Goal: Information Seeking & Learning: Learn about a topic

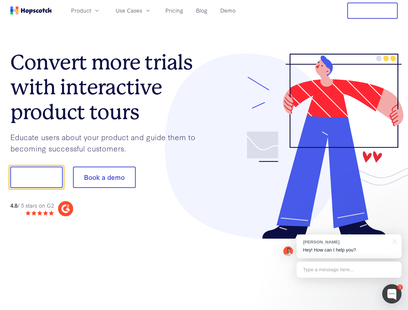
click at [204, 155] on div at bounding box center [301, 147] width 194 height 186
click at [91, 10] on span "Product" at bounding box center [81, 10] width 20 height 8
click at [142, 10] on span "Use Cases" at bounding box center [129, 10] width 27 height 8
click at [373, 11] on button "Free Trial" at bounding box center [372, 11] width 50 height 16
click at [36, 177] on button "Show me!" at bounding box center [36, 177] width 52 height 21
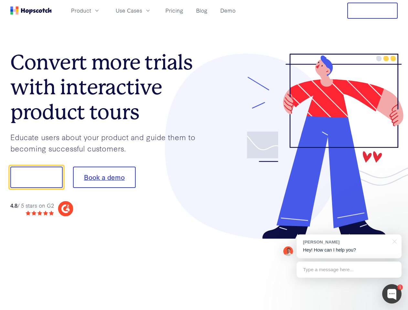
click at [104, 177] on button "Book a demo" at bounding box center [104, 177] width 63 height 21
click at [392, 294] on div at bounding box center [391, 293] width 19 height 19
click at [349, 247] on div "[PERSON_NAME] Hey! How can I help you?" at bounding box center [349, 247] width 105 height 24
click at [394, 241] on div at bounding box center [341, 219] width 121 height 129
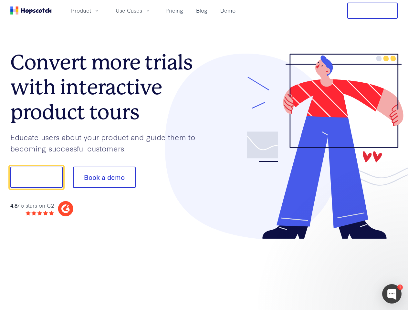
click at [349, 270] on div at bounding box center [341, 219] width 121 height 129
